Goal: Task Accomplishment & Management: Use online tool/utility

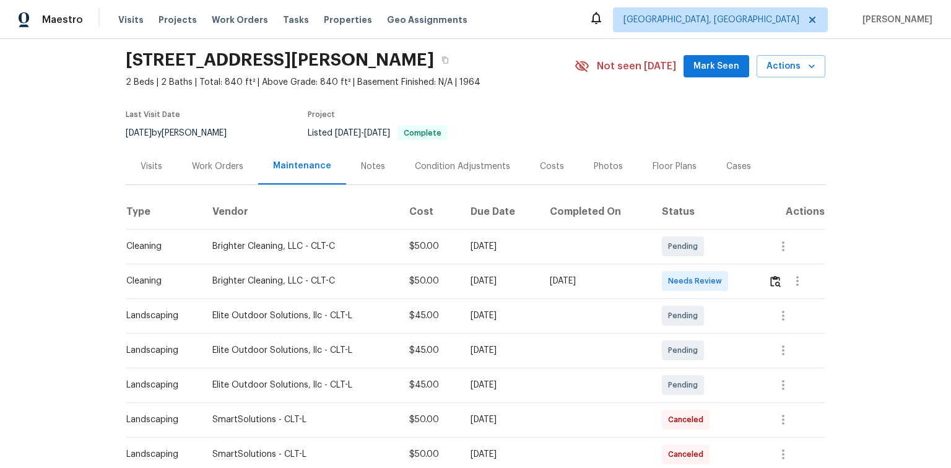
scroll to position [28, 0]
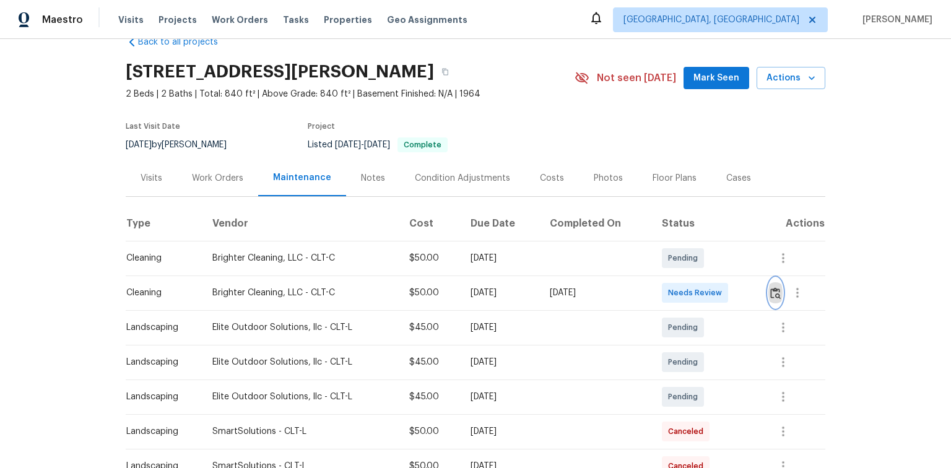
click at [775, 291] on img "button" at bounding box center [775, 293] width 11 height 12
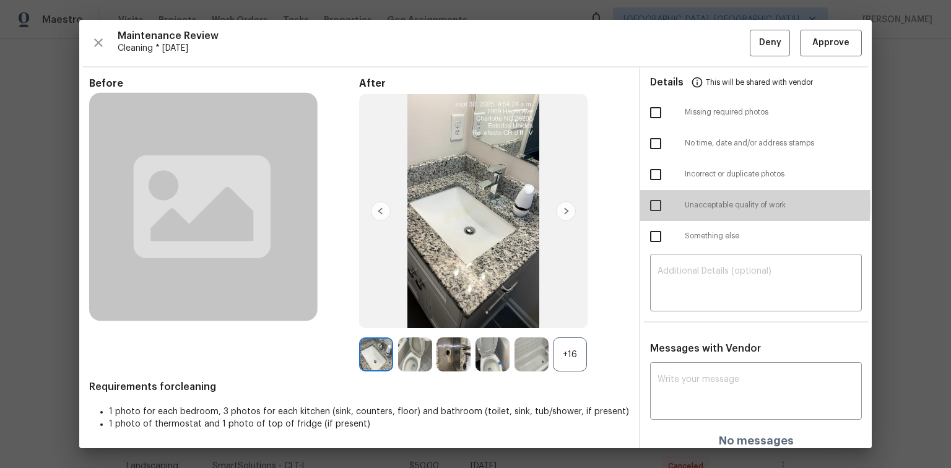
click at [653, 203] on input "checkbox" at bounding box center [656, 206] width 26 height 26
checkbox input "true"
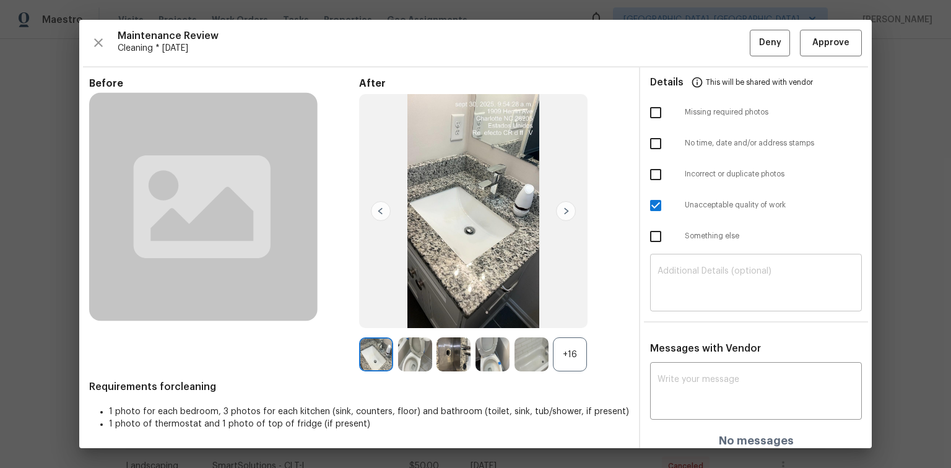
click at [663, 271] on textarea at bounding box center [756, 284] width 197 height 35
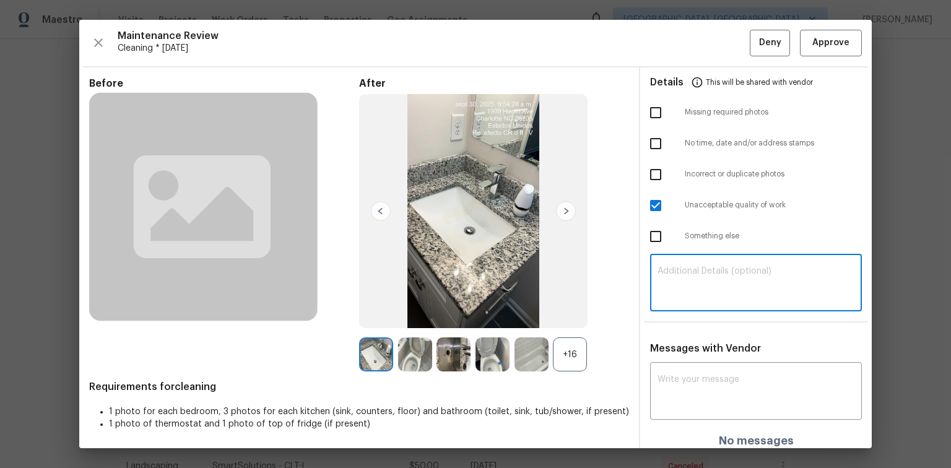
paste textarea "Maintenance Audit Team: Hello! Unfortunately, this Cleaning visit completed on …"
type textarea "Maintenance Audit Team: Hello! Unfortunately, this Cleaning visit completed on …"
click at [661, 384] on textarea at bounding box center [756, 392] width 197 height 35
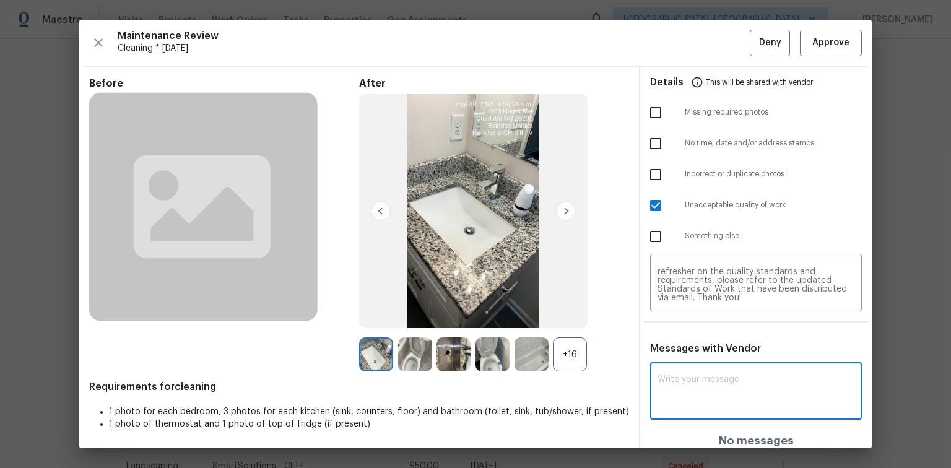
paste textarea "Maintenance Audit Team: Hello! Unfortunately, this Cleaning visit completed on …"
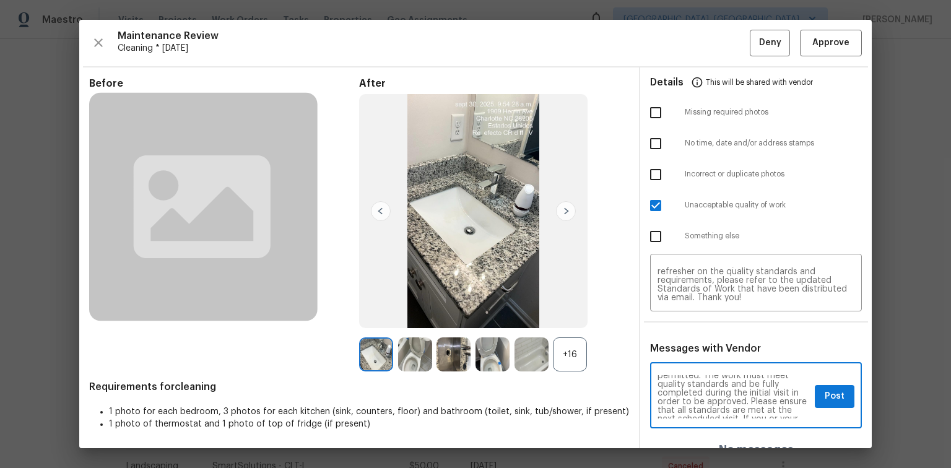
scroll to position [79, 0]
type textarea "Maintenance Audit Team: Hello! Unfortunately, this Cleaning visit completed on …"
click at [829, 399] on span "Post" at bounding box center [835, 396] width 20 height 15
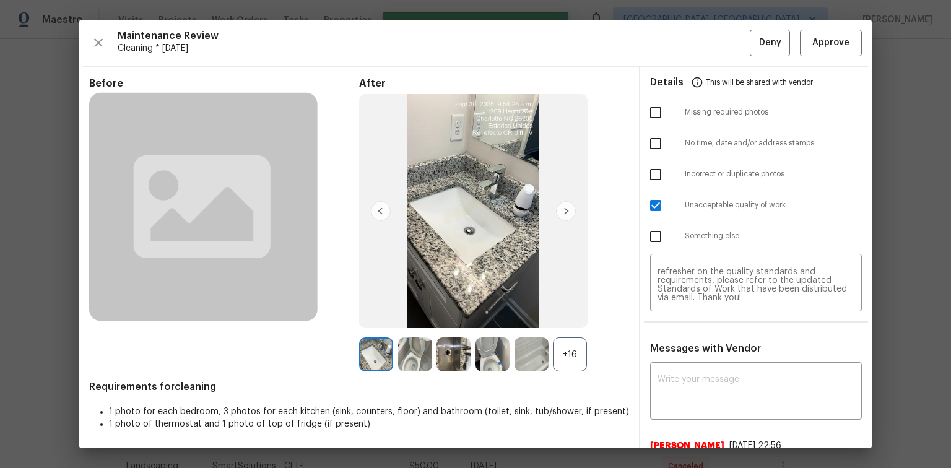
scroll to position [0, 0]
click at [761, 42] on span "Deny" at bounding box center [770, 42] width 22 height 15
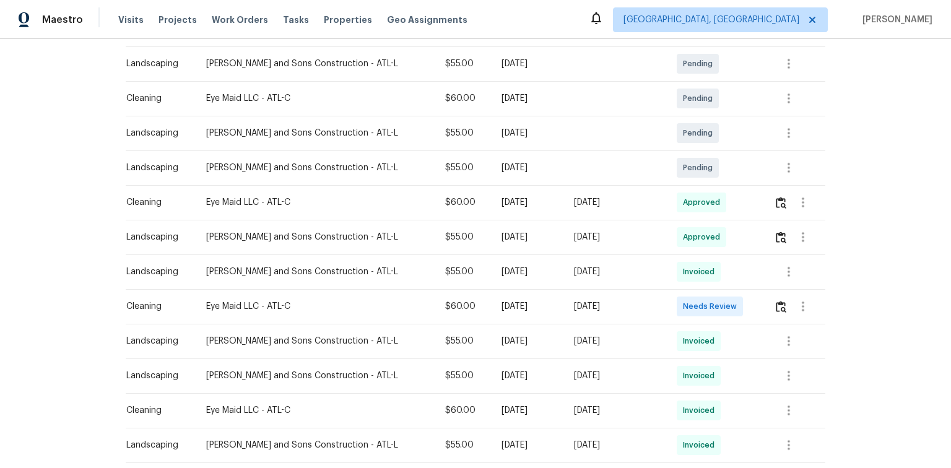
scroll to position [248, 0]
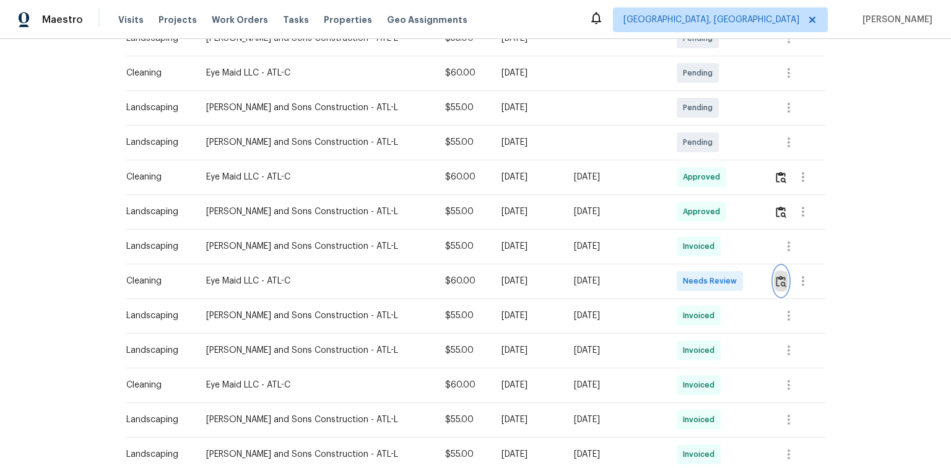
click at [776, 280] on img "button" at bounding box center [781, 282] width 11 height 12
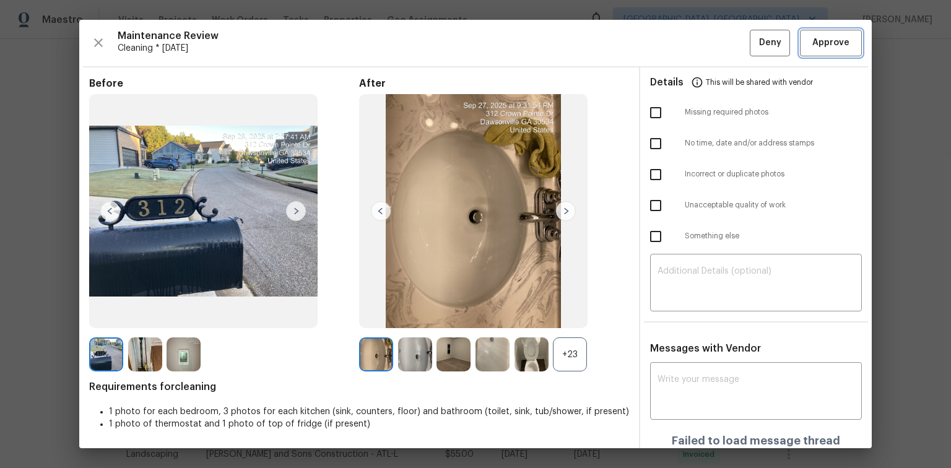
click at [816, 50] on span "Approve" at bounding box center [831, 42] width 37 height 15
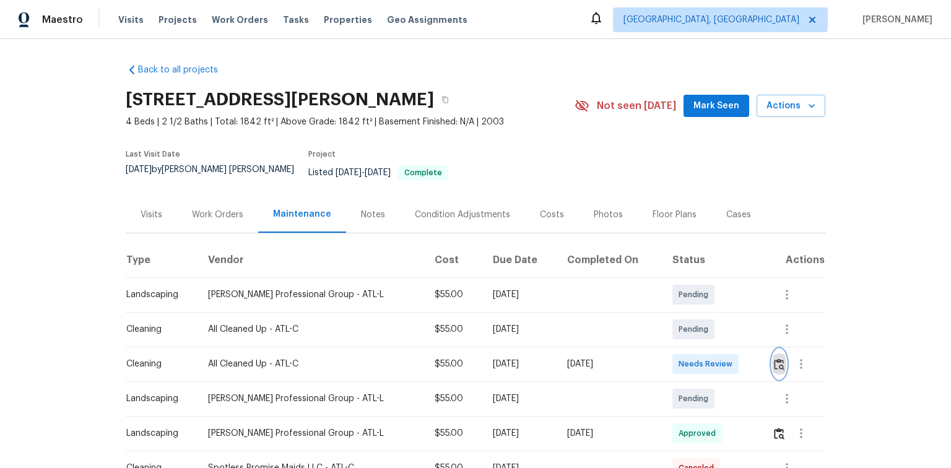
click at [774, 359] on img "button" at bounding box center [779, 365] width 11 height 12
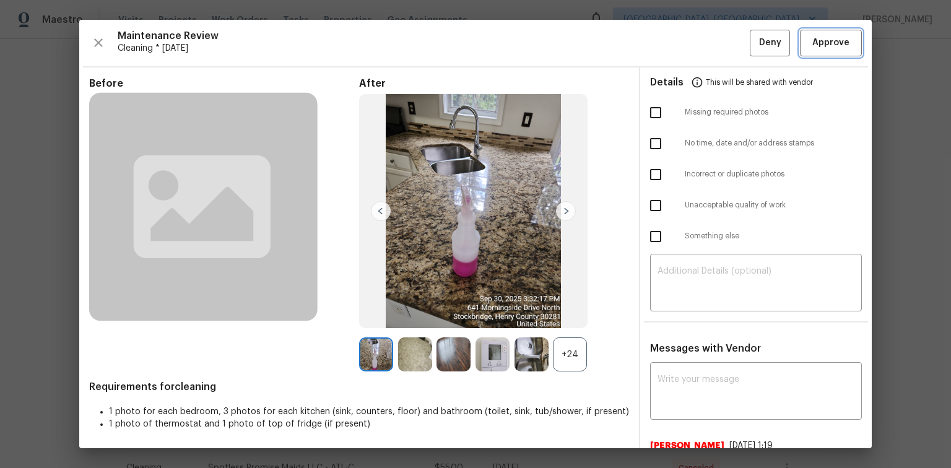
click at [818, 44] on span "Approve" at bounding box center [831, 42] width 37 height 15
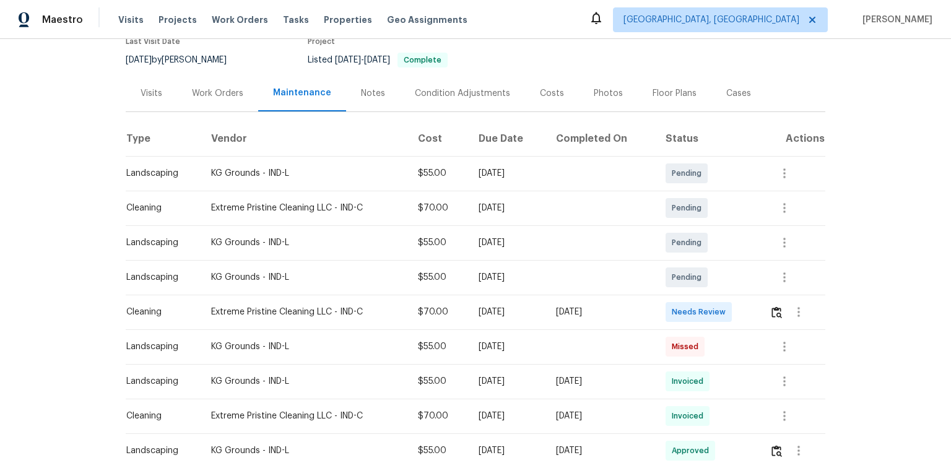
scroll to position [149, 0]
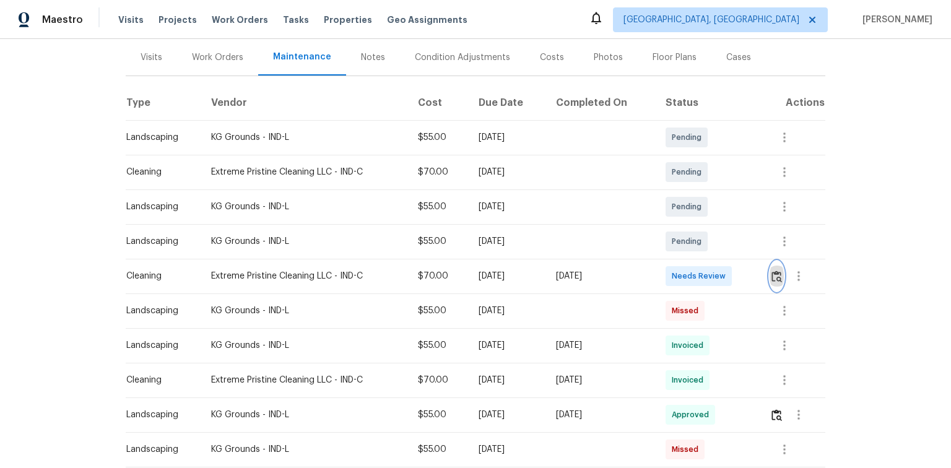
click at [780, 277] on img "button" at bounding box center [777, 277] width 11 height 12
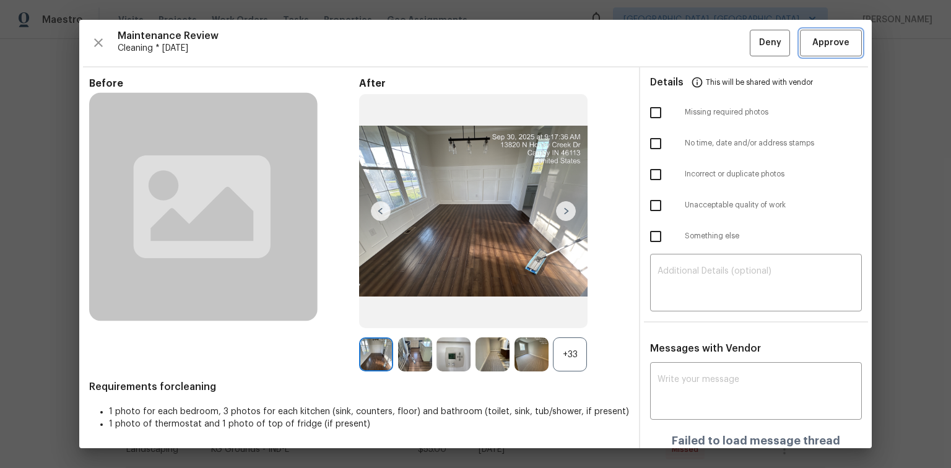
click at [828, 41] on span "Approve" at bounding box center [831, 42] width 37 height 15
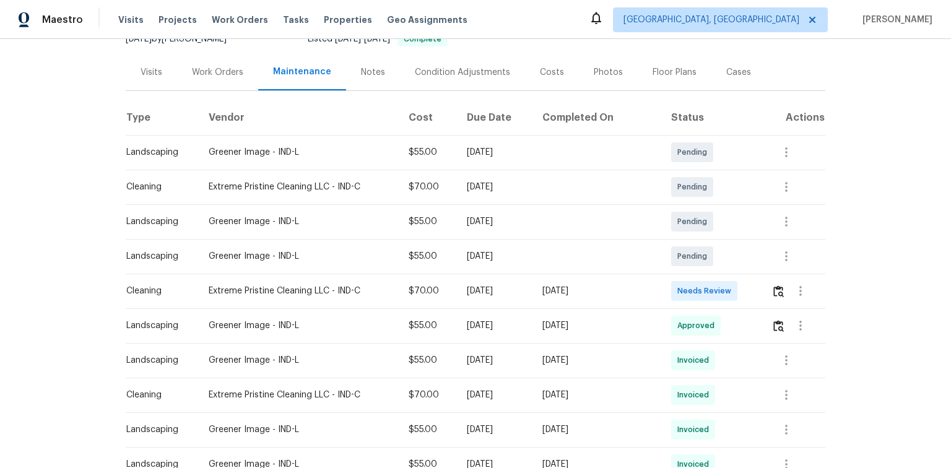
scroll to position [149, 0]
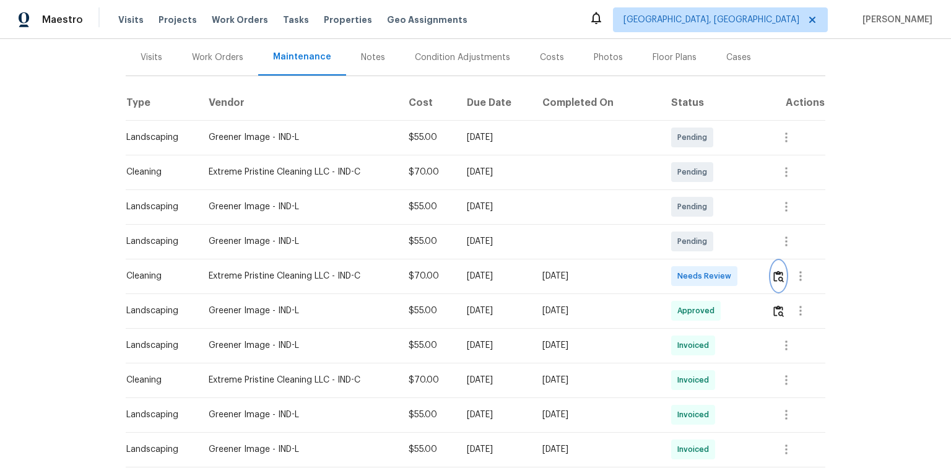
click at [775, 278] on img "button" at bounding box center [779, 277] width 11 height 12
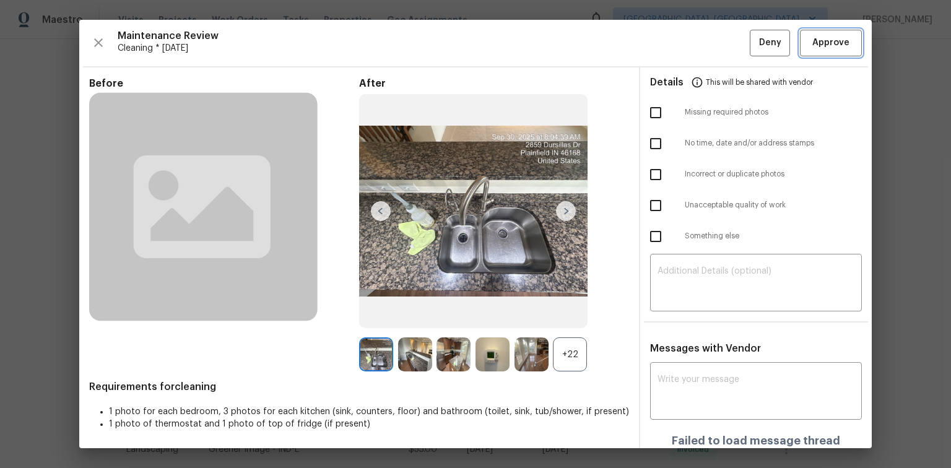
click at [813, 41] on span "Approve" at bounding box center [831, 42] width 37 height 15
